Goal: Task Accomplishment & Management: Use online tool/utility

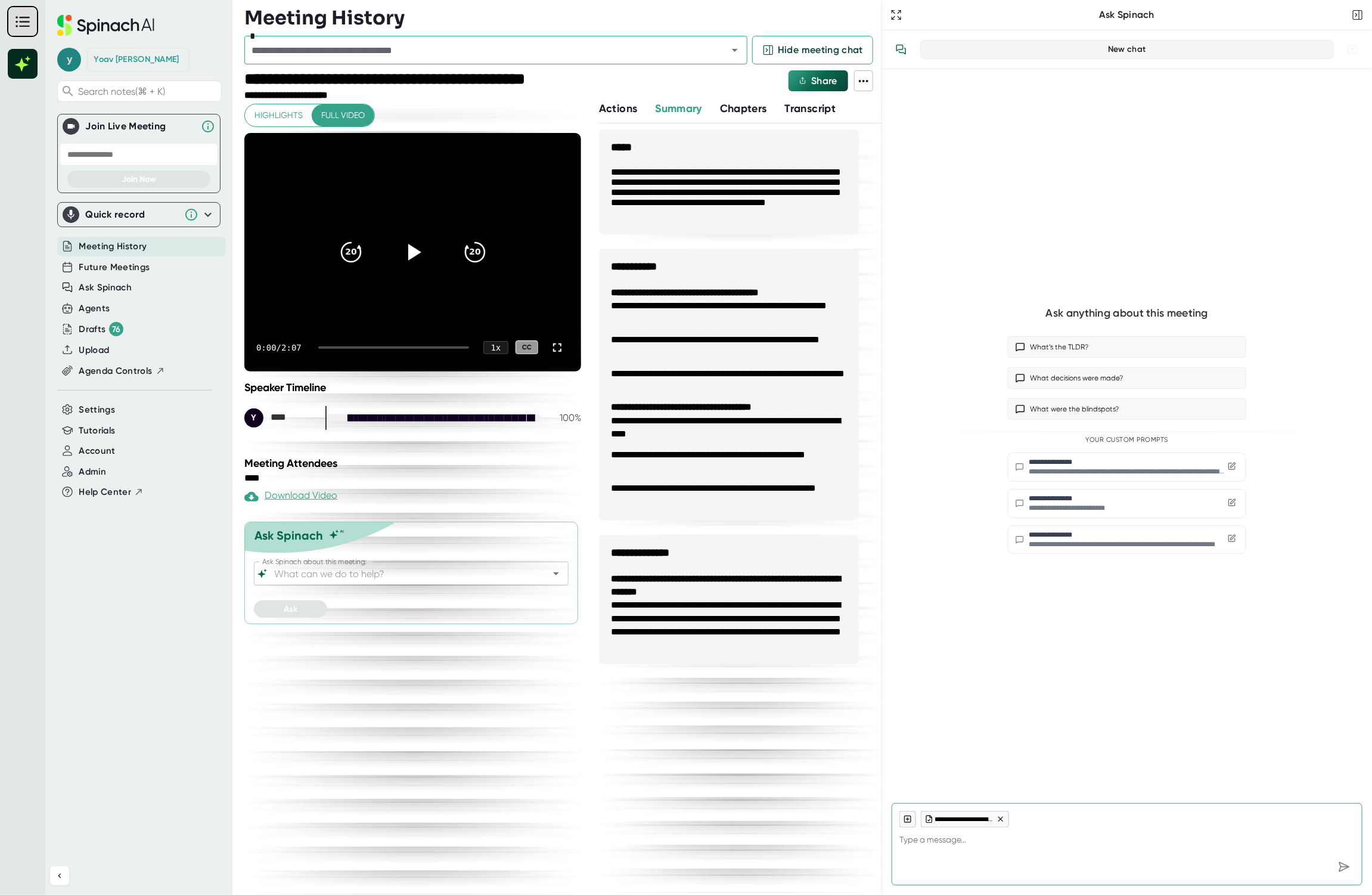
click at [70, 60] on span "y" at bounding box center [69, 60] width 24 height 24
click at [108, 135] on b "Logout" at bounding box center [97, 139] width 26 height 10
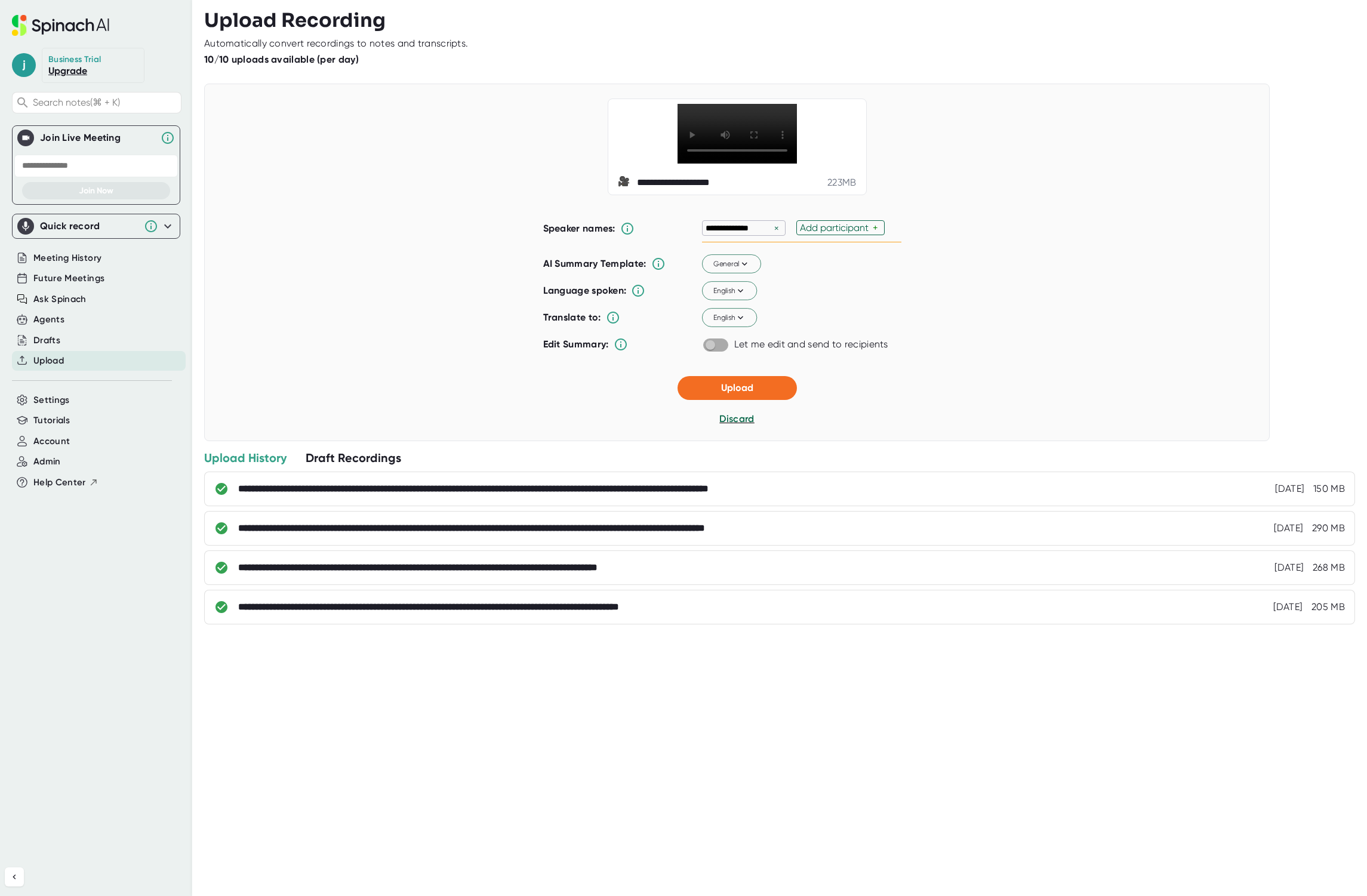
click at [713, 350] on input "checkbox" at bounding box center [710, 345] width 34 height 11
checkbox input "true"
click at [775, 234] on div "×" at bounding box center [777, 228] width 11 height 11
click at [748, 234] on div "Add participant" at bounding box center [742, 227] width 73 height 11
type input "Yoav"
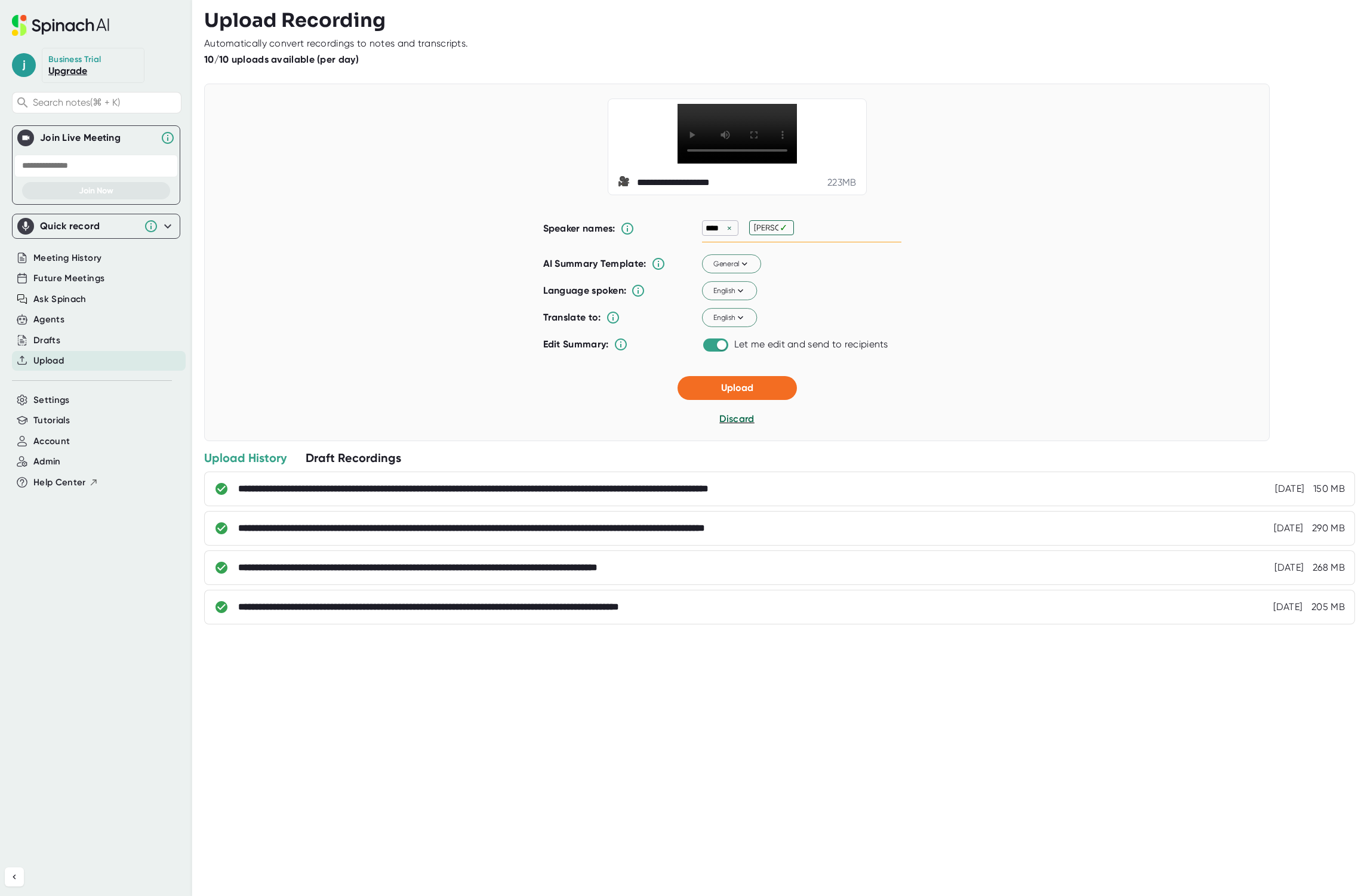
type input "[PERSON_NAME]"
click at [896, 330] on div "English" at bounding box center [801, 317] width 199 height 25
click at [743, 393] on span "Upload" at bounding box center [737, 387] width 32 height 11
